Goal: Find contact information: Find contact information

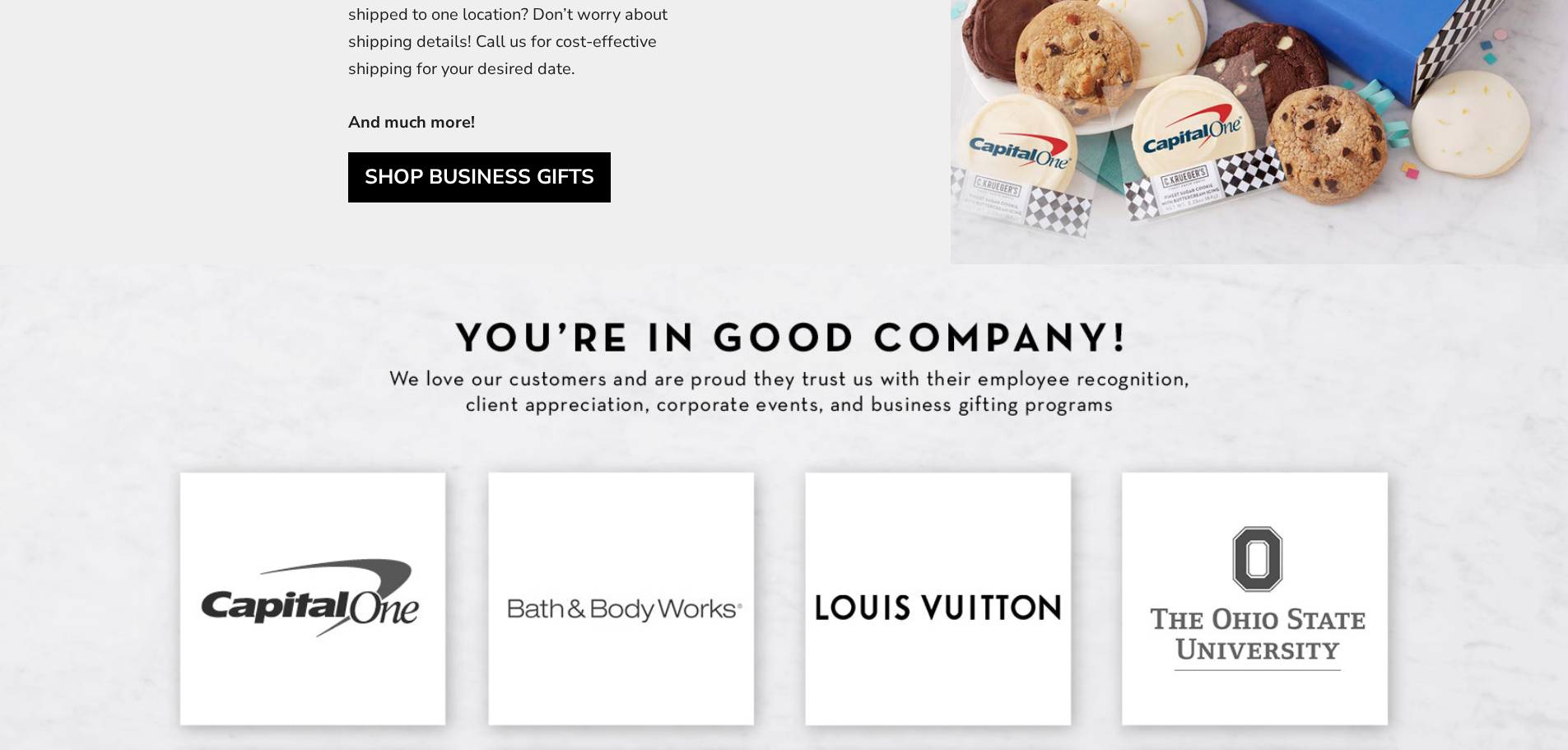
scroll to position [6171, 0]
